Goal: Communication & Community: Participate in discussion

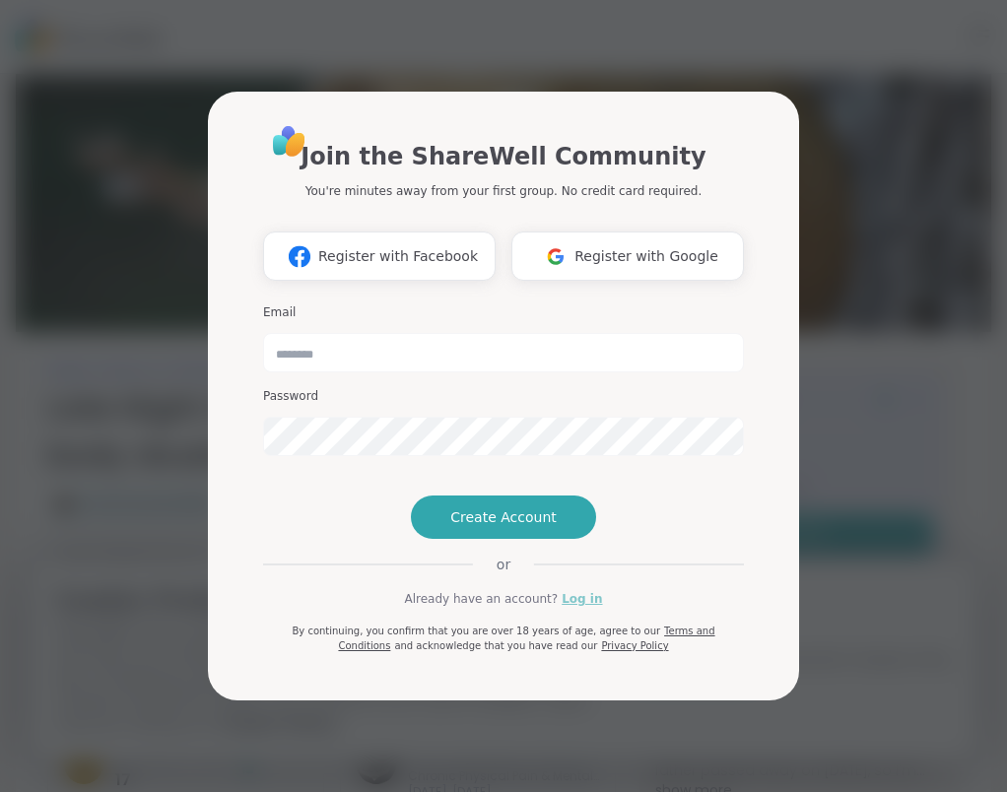
click at [571, 608] on link "Log in" at bounding box center [581, 599] width 40 height 18
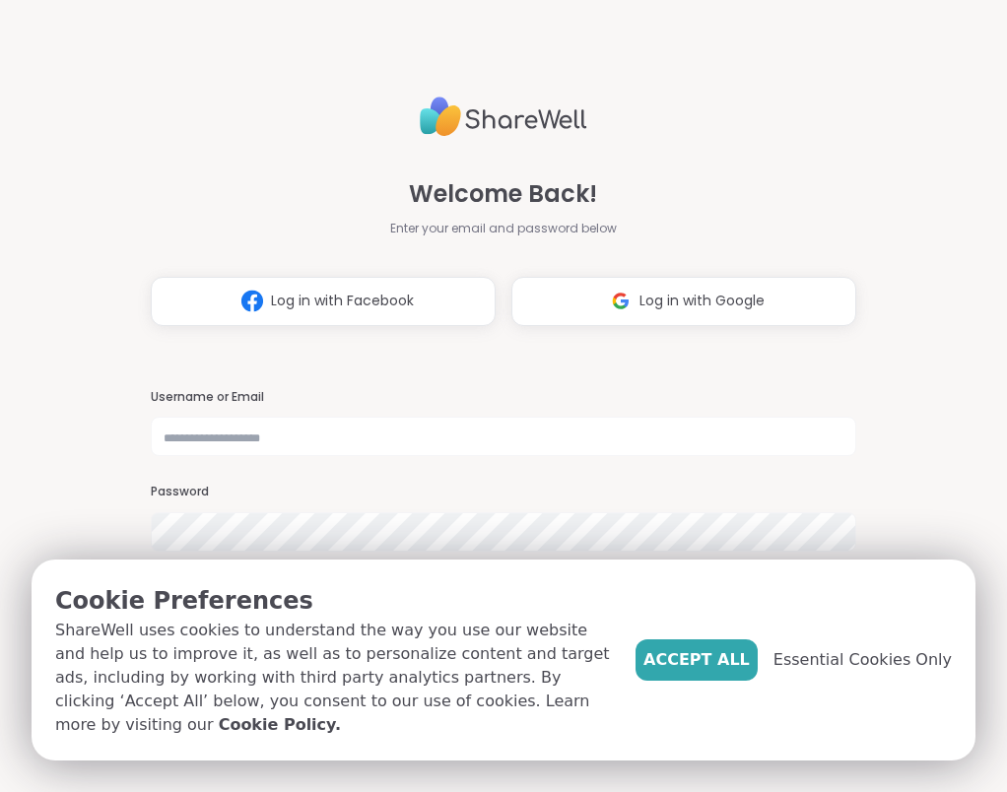
click at [740, 672] on span "Accept All" at bounding box center [696, 660] width 106 height 24
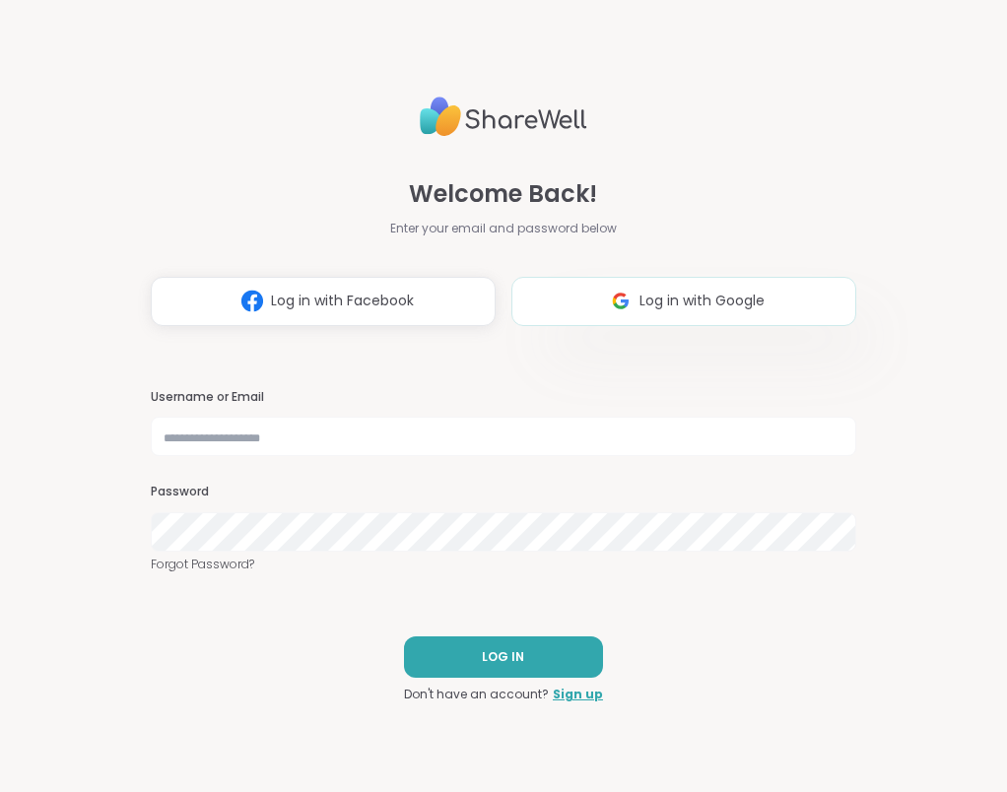
click at [656, 302] on span "Log in with Google" at bounding box center [701, 301] width 125 height 21
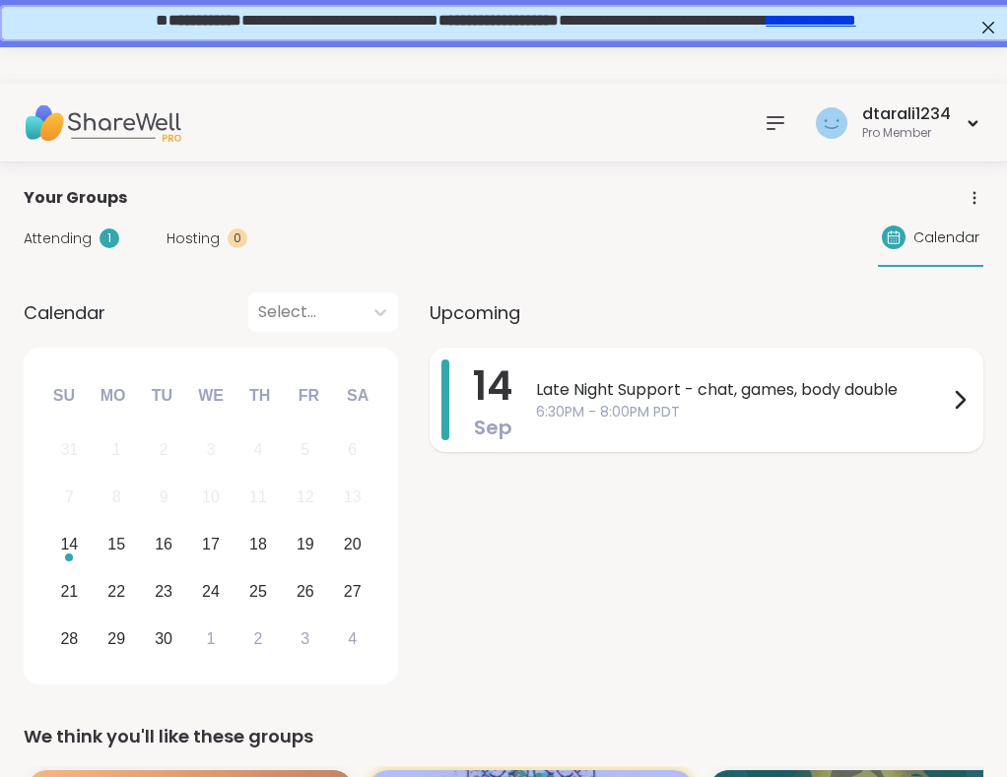
click at [662, 417] on span "6:30PM - 8:00PM PDT" at bounding box center [742, 412] width 412 height 21
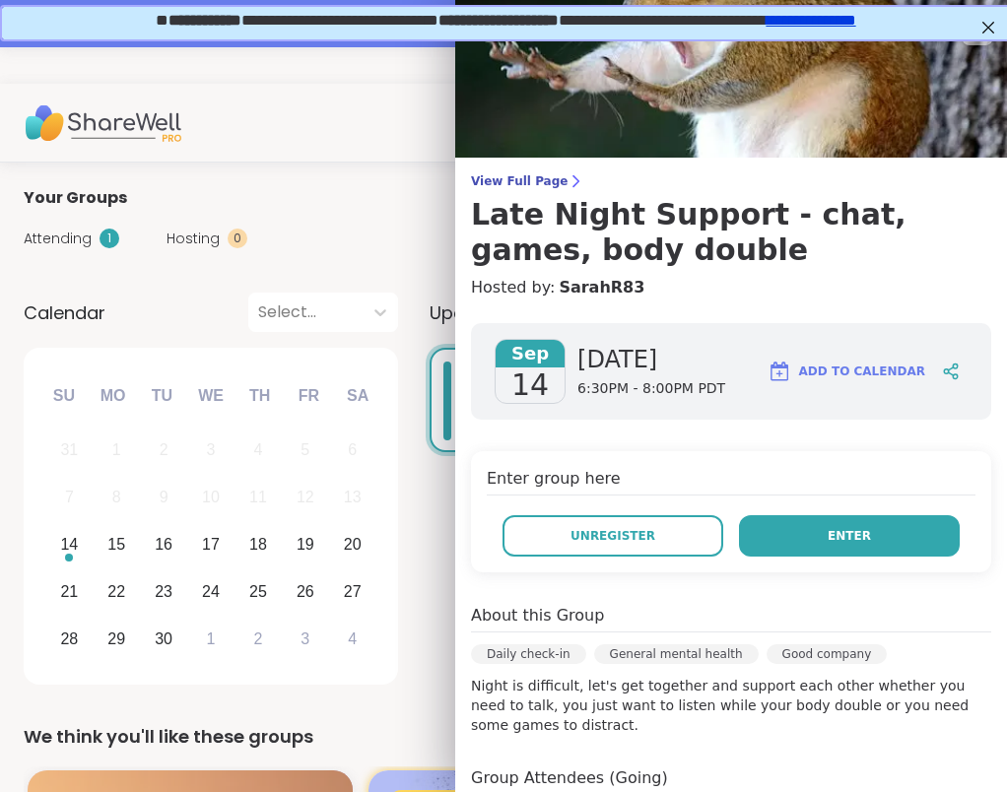
click at [827, 535] on span "Enter" at bounding box center [848, 536] width 43 height 18
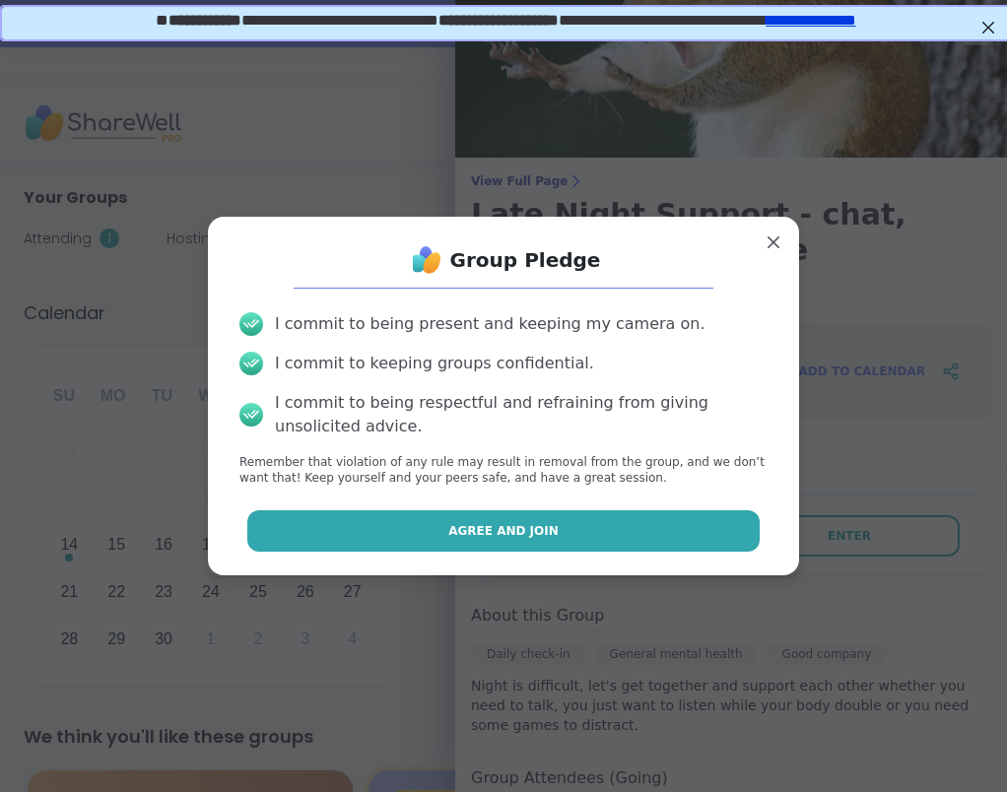
click at [615, 526] on button "Agree and Join" at bounding box center [503, 530] width 513 height 41
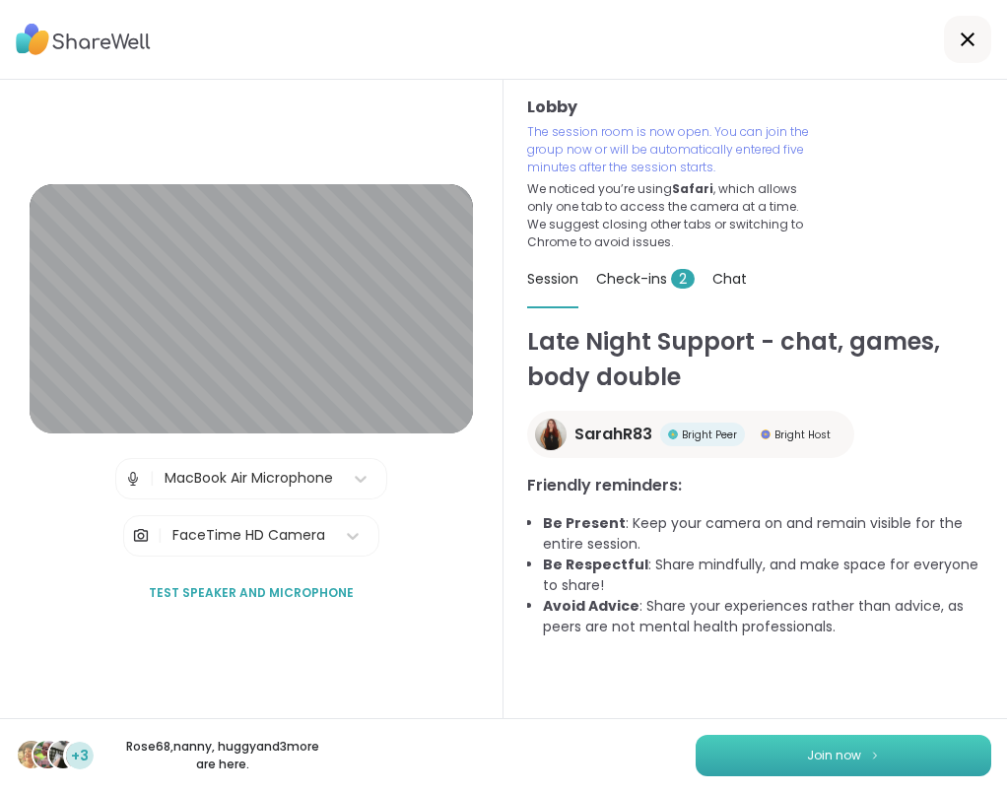
click at [835, 764] on button "Join now" at bounding box center [842, 755] width 295 height 41
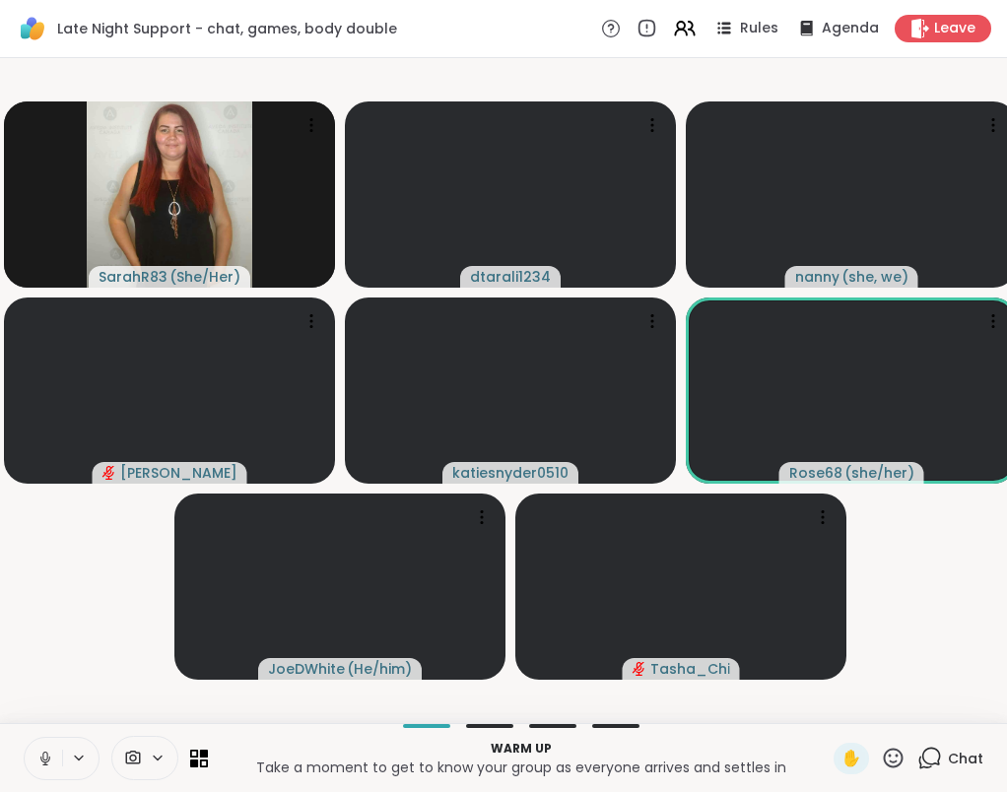
click at [960, 763] on span "Chat" at bounding box center [964, 758] width 35 height 20
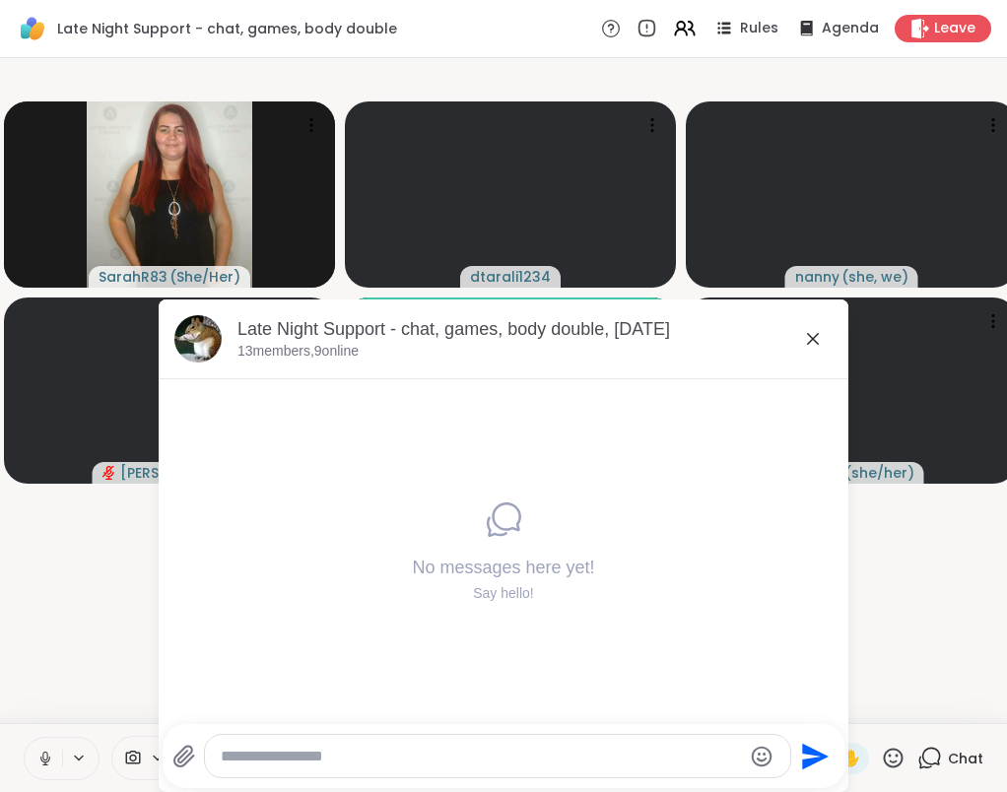
click at [347, 763] on textarea "Type your message" at bounding box center [481, 757] width 521 height 20
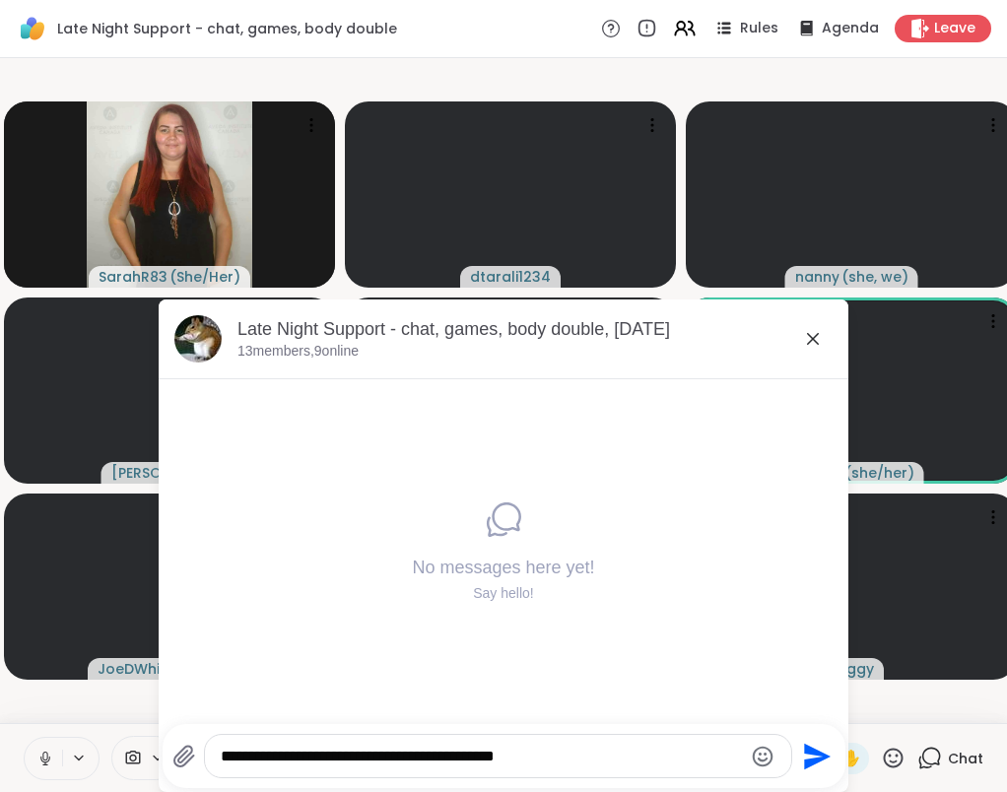
type textarea "**********"
click at [821, 755] on icon "Send" at bounding box center [817, 756] width 27 height 27
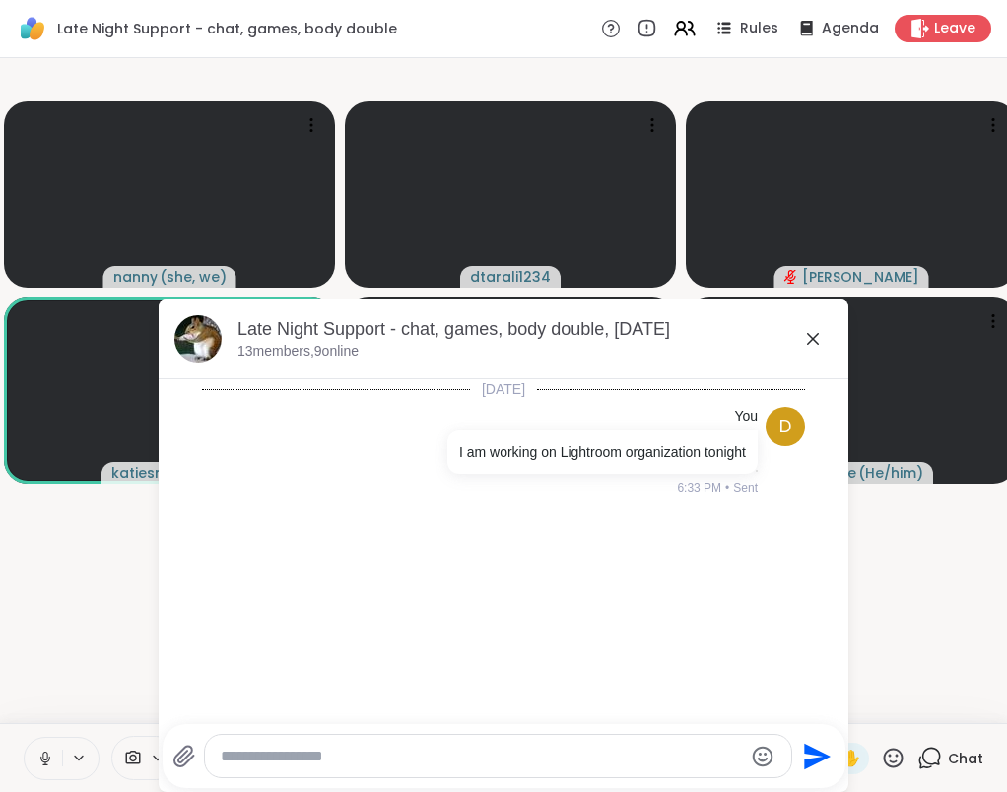
click at [814, 339] on icon at bounding box center [813, 339] width 24 height 24
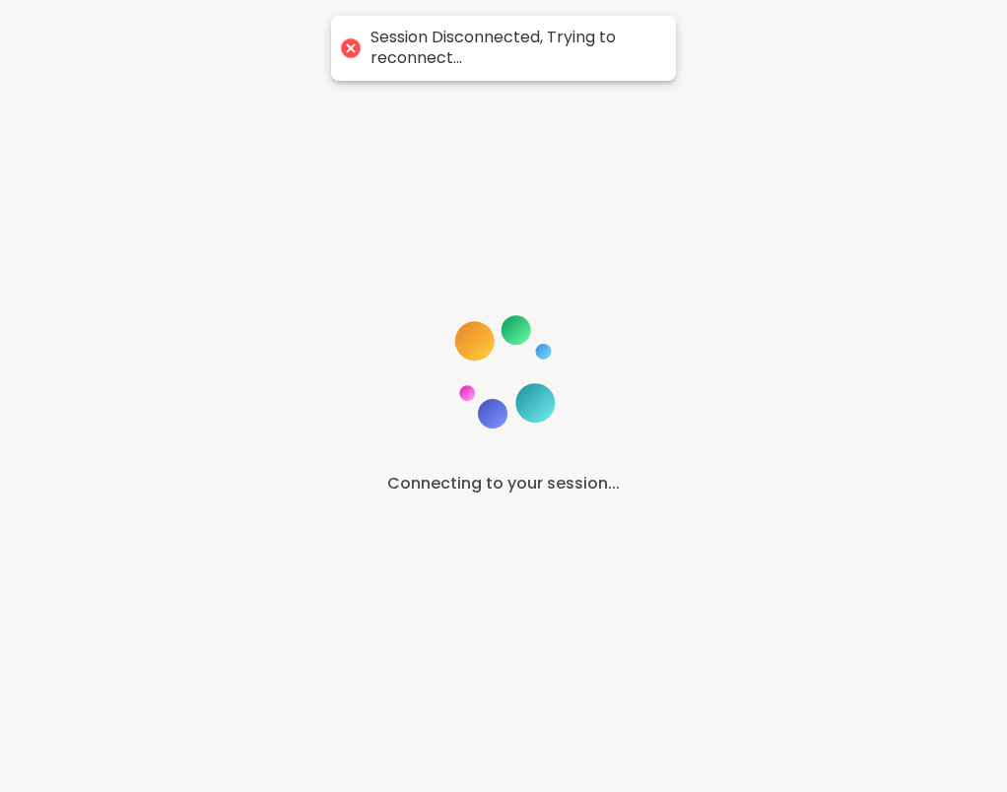
click at [663, 770] on div "Connecting to your session..." at bounding box center [503, 396] width 1007 height 792
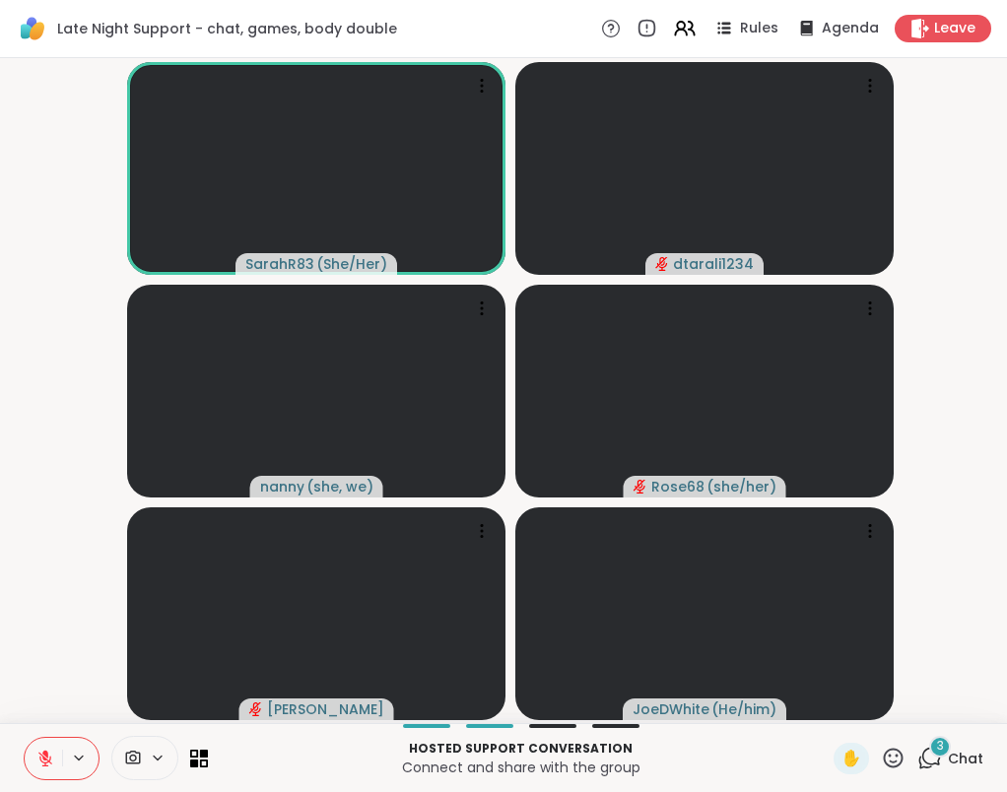
click at [51, 755] on icon at bounding box center [45, 758] width 18 height 18
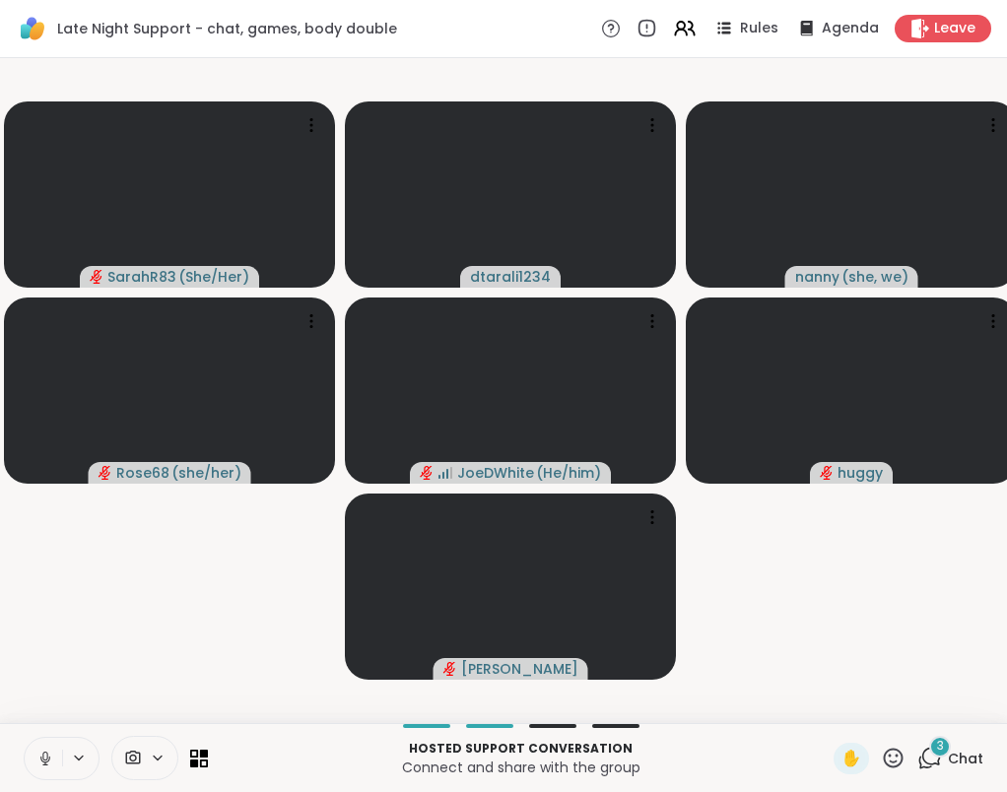
click at [933, 767] on icon at bounding box center [929, 758] width 25 height 25
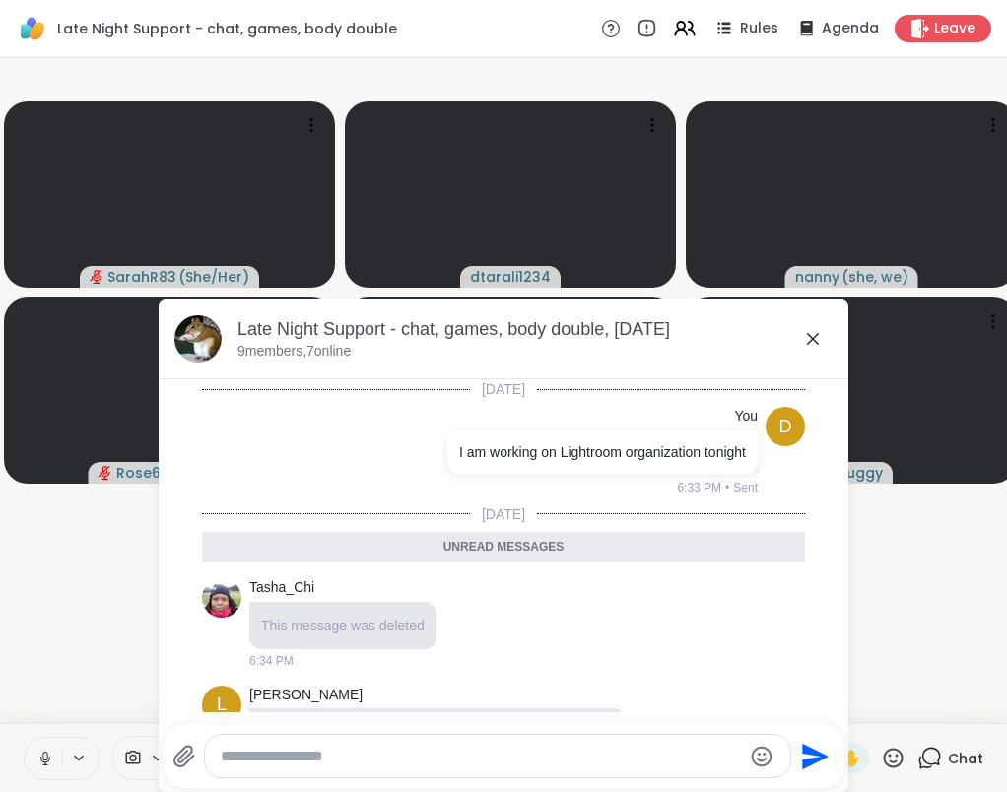
scroll to position [352, 0]
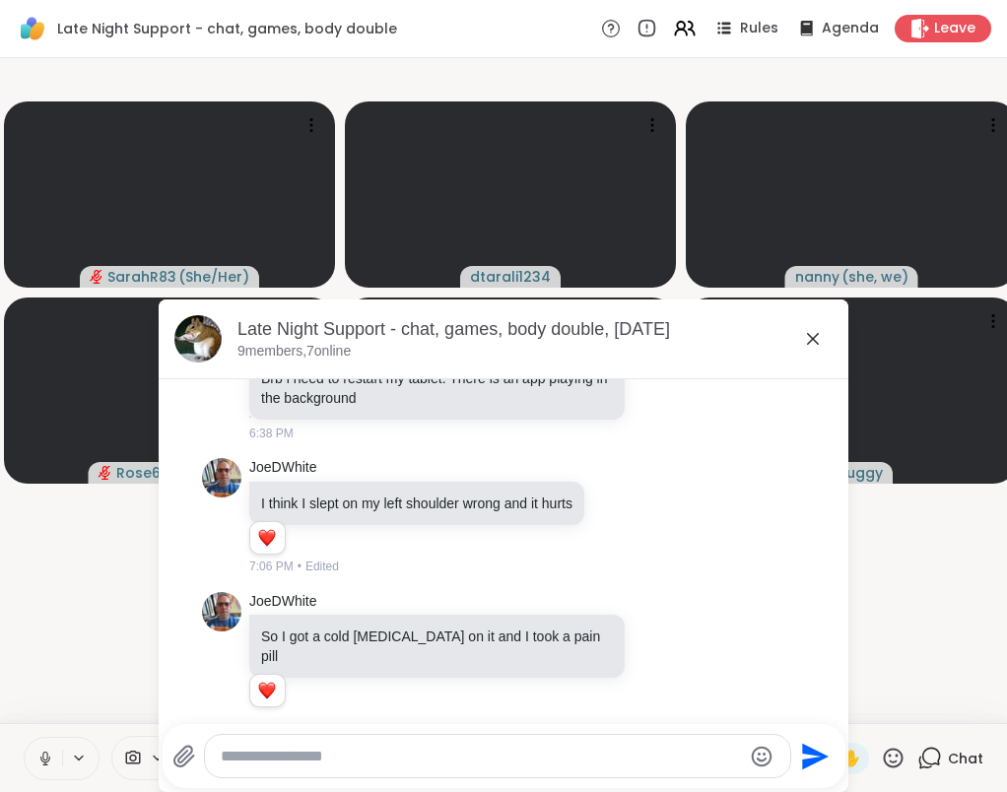
click at [186, 757] on icon at bounding box center [183, 756] width 19 height 21
click at [0, 0] on input "file" at bounding box center [0, 0] width 0 height 0
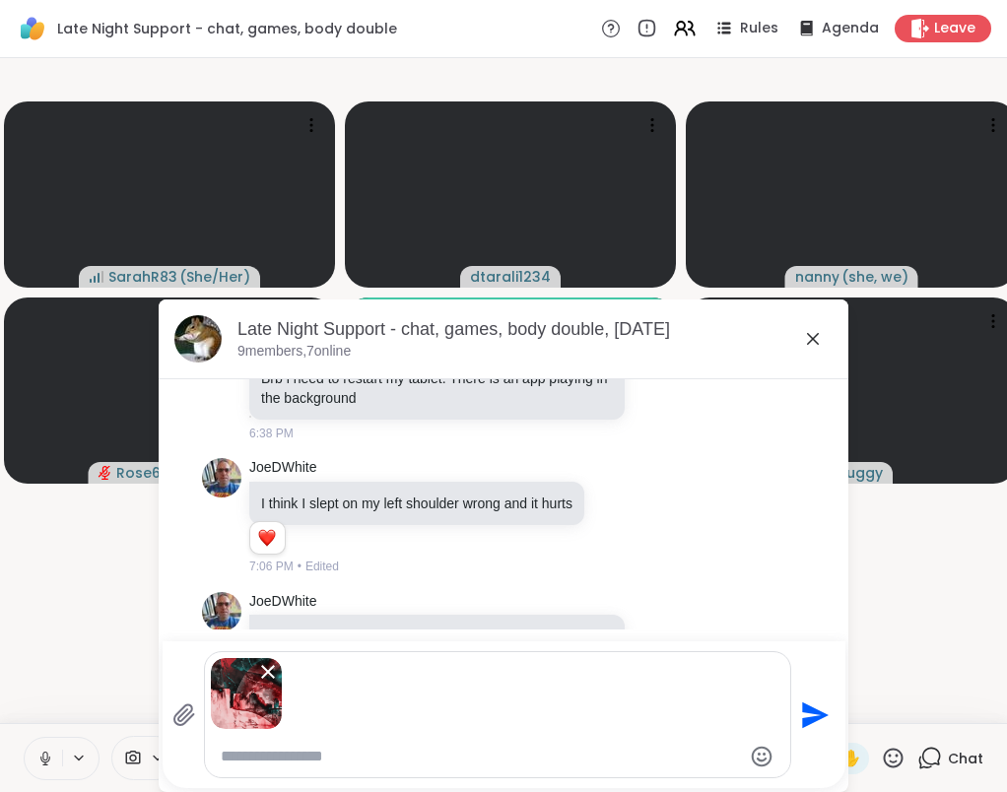
click at [186, 715] on icon at bounding box center [183, 714] width 19 height 21
click at [0, 0] on input "file" at bounding box center [0, 0] width 0 height 0
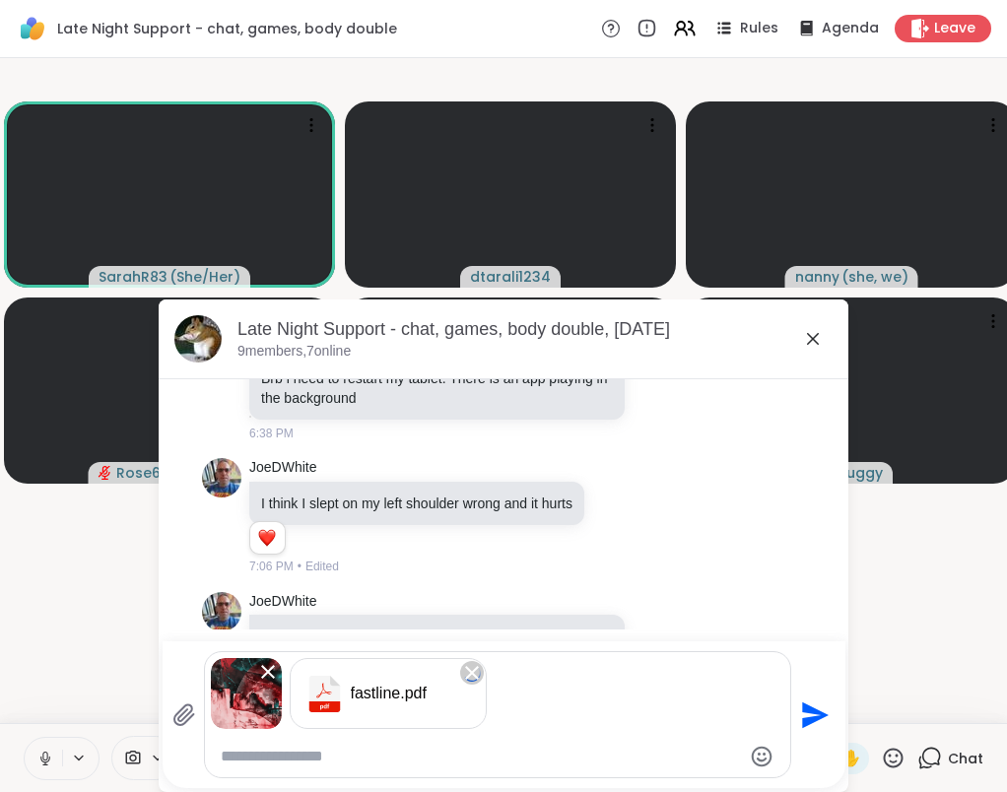
click at [358, 764] on textarea "Type your message" at bounding box center [481, 757] width 521 height 20
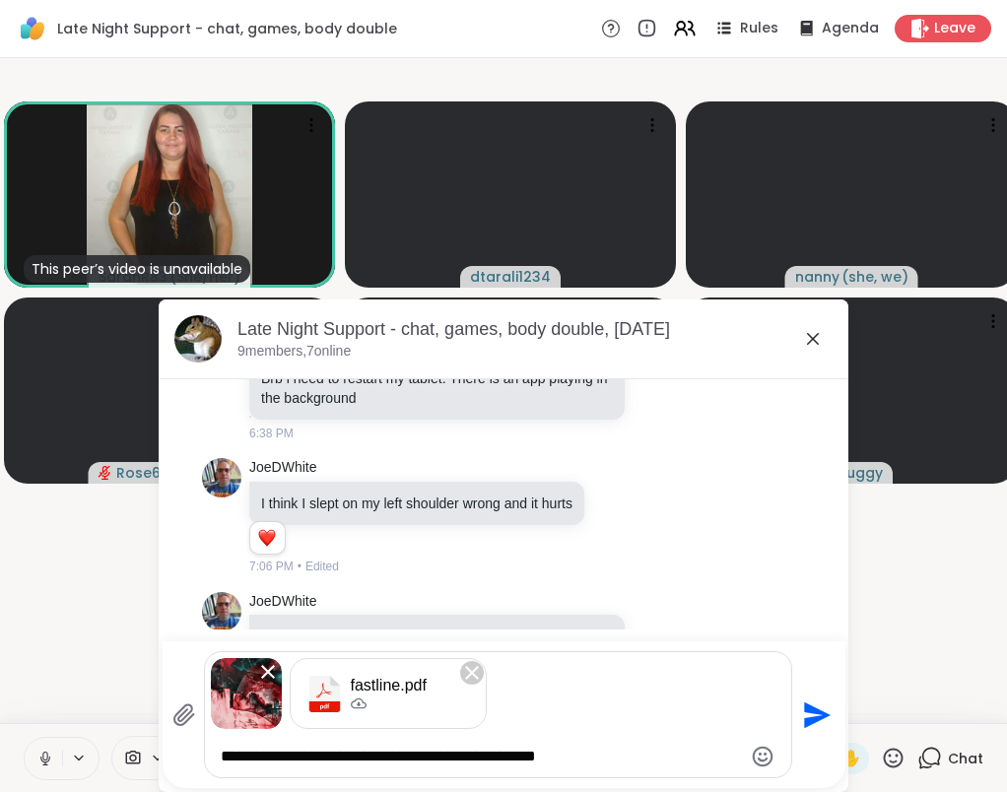
type textarea "**********"
click at [814, 715] on icon "Send" at bounding box center [815, 715] width 32 height 32
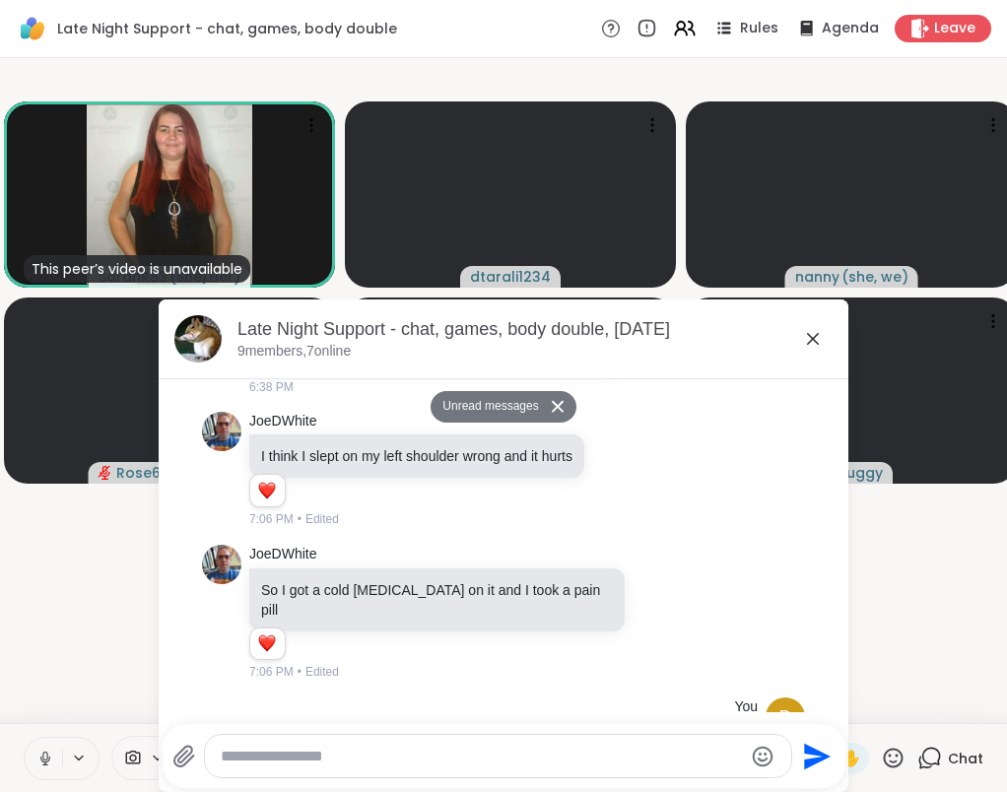
scroll to position [899, 0]
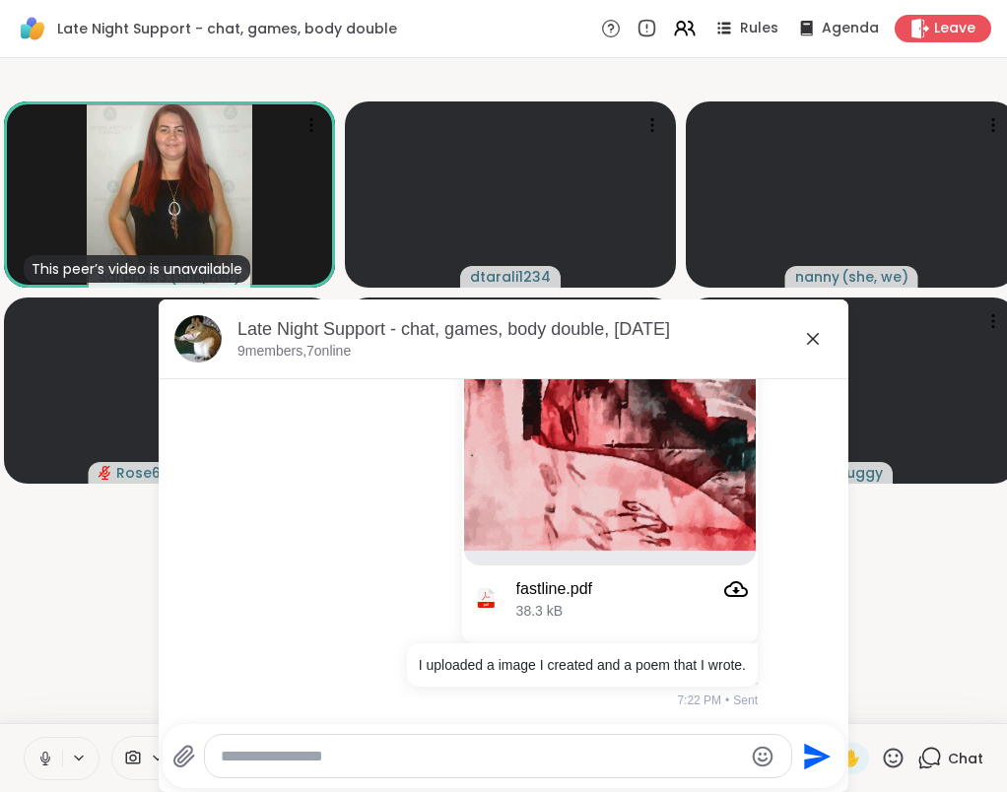
click at [930, 574] on video-player-container "This peer’s video is unavailable SarahR83 ( She/Her ) dtarali1234 nanny ( she, …" at bounding box center [503, 390] width 983 height 649
click at [814, 335] on icon at bounding box center [813, 339] width 24 height 24
